Goal: Navigation & Orientation: Find specific page/section

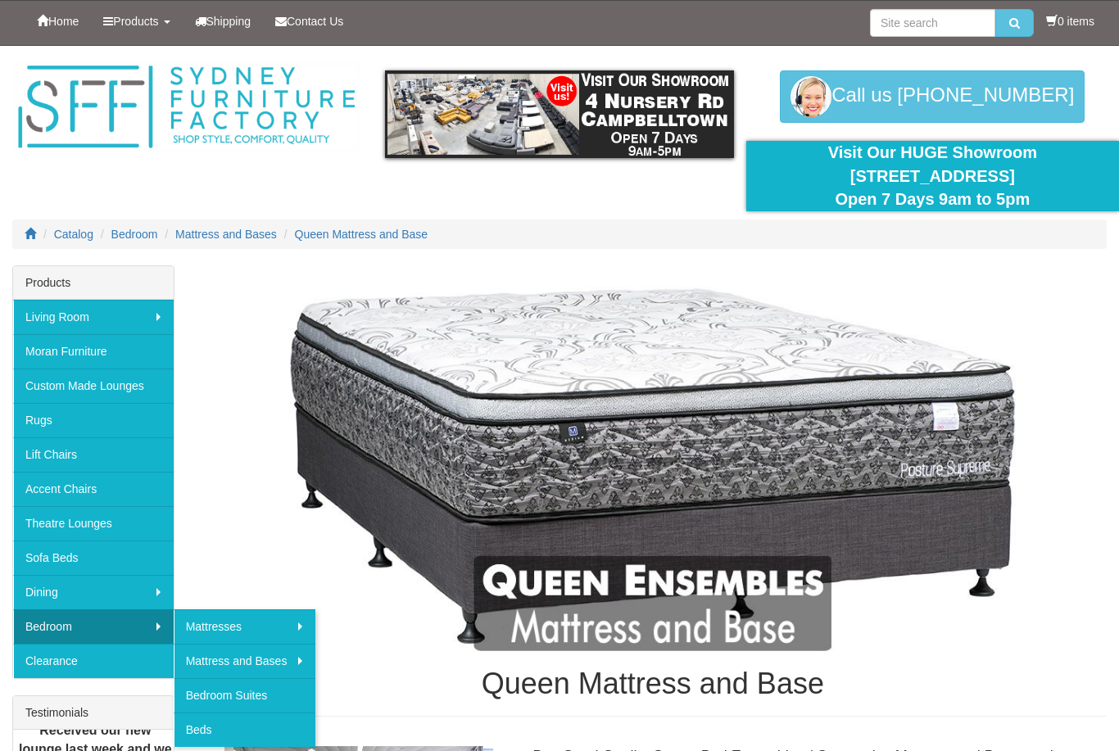
click at [92, 624] on link "Bedroom" at bounding box center [93, 626] width 161 height 34
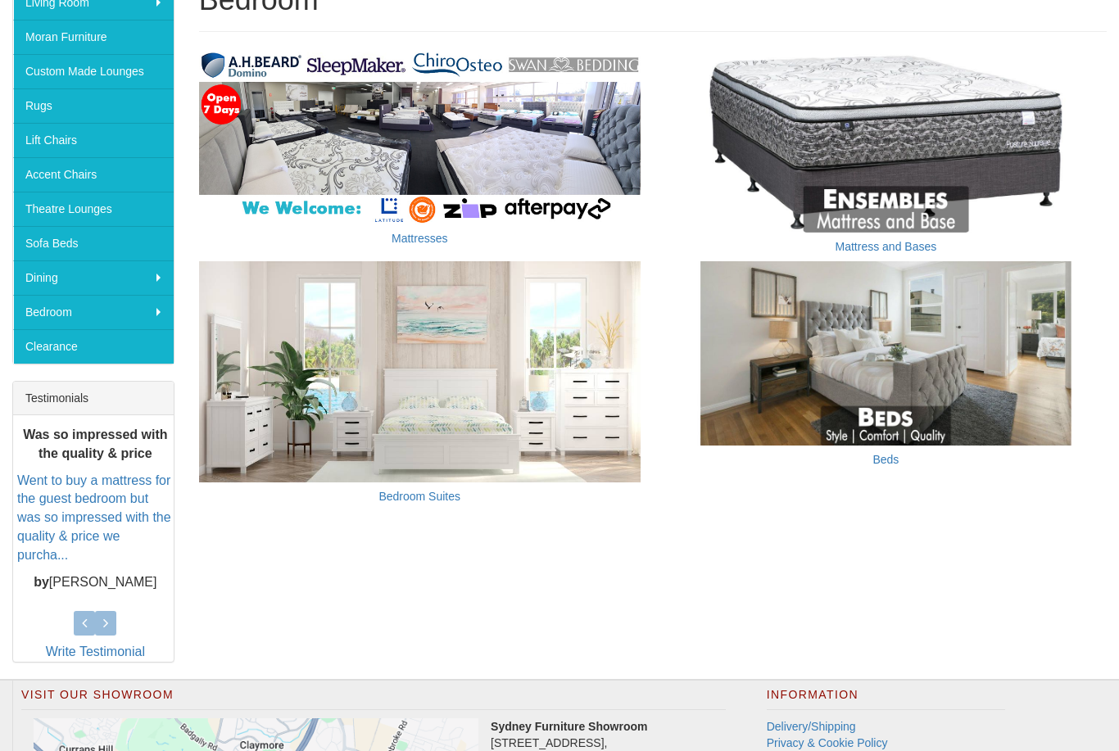
scroll to position [288, 0]
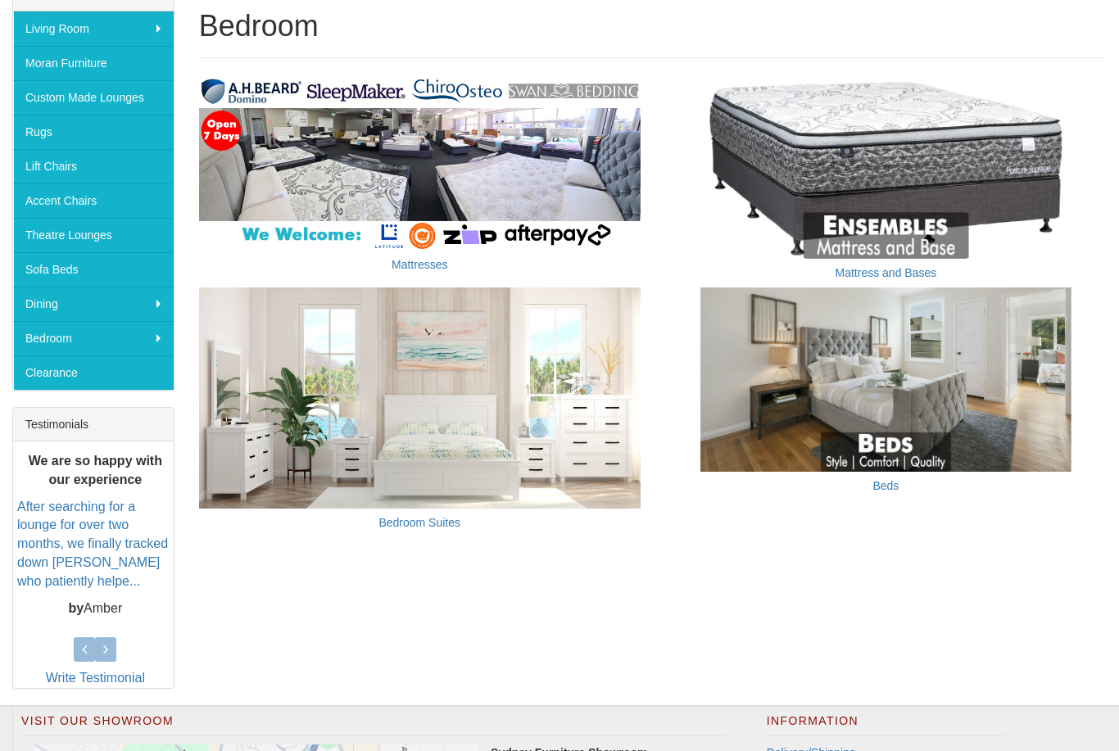
click at [441, 522] on link "Bedroom Suites" at bounding box center [419, 522] width 82 height 13
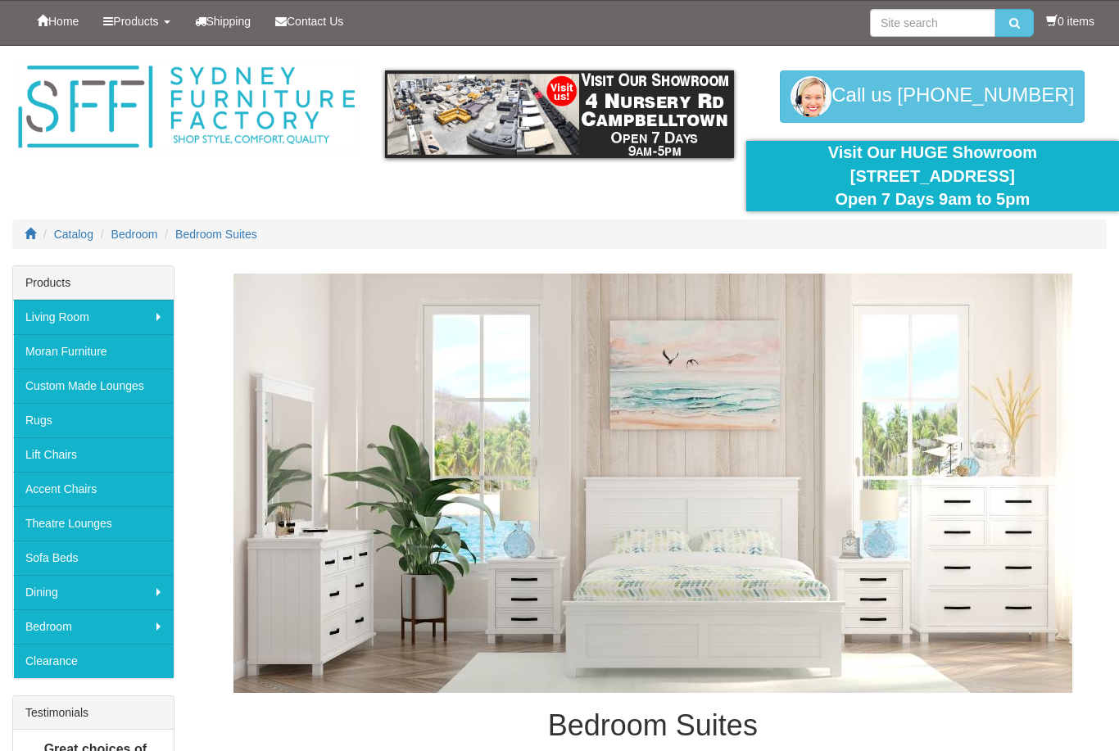
click at [544, 505] on img at bounding box center [652, 483] width 839 height 419
click at [20, 416] on link "Rugs" at bounding box center [93, 420] width 161 height 34
